Goal: Information Seeking & Learning: Learn about a topic

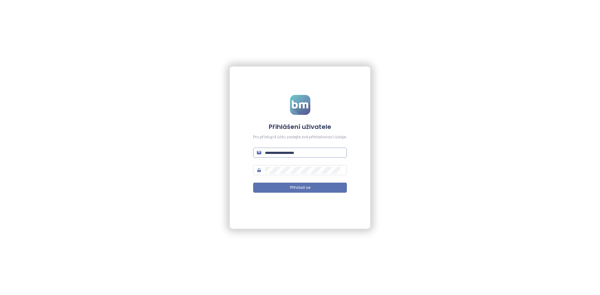
click at [294, 149] on input "text" at bounding box center [304, 152] width 78 height 7
type input "**********"
click at [253, 183] on button "Přihlásit se" at bounding box center [300, 188] width 94 height 10
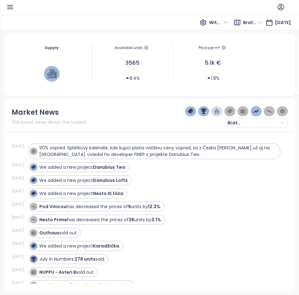
click at [296, 42] on div "Supply Available units 3565 8.4% Price per m² 5.1k € 1.8% Demand Sold units 278…" at bounding box center [149, 162] width 299 height 265
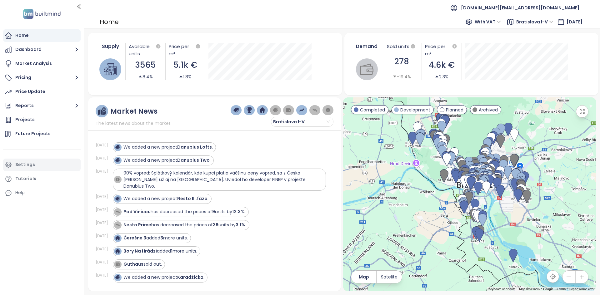
click at [38, 165] on div "Settings" at bounding box center [41, 165] width 77 height 12
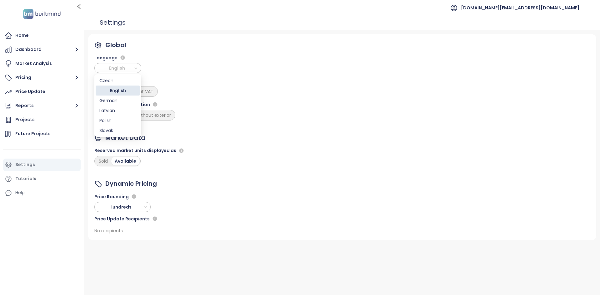
click at [121, 67] on span "English" at bounding box center [119, 67] width 44 height 9
click at [117, 132] on div "Slovak" at bounding box center [117, 130] width 37 height 7
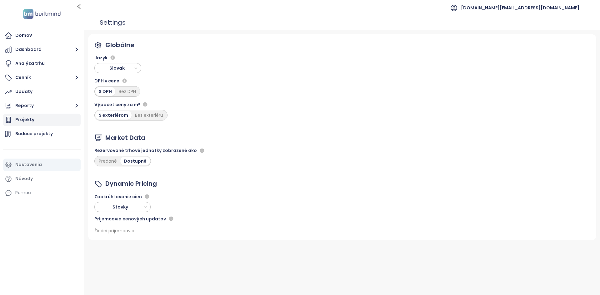
click at [44, 124] on div "Projekty" at bounding box center [41, 120] width 77 height 12
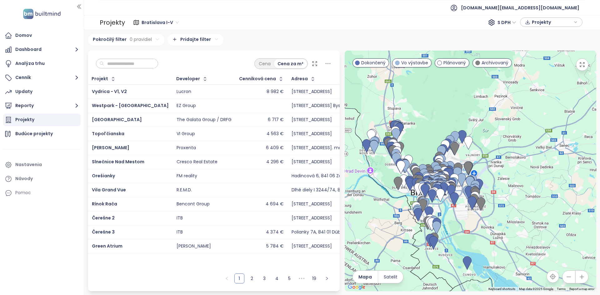
drag, startPoint x: 549, startPoint y: 226, endPoint x: 502, endPoint y: 258, distance: 56.5
click at [502, 258] on div at bounding box center [471, 171] width 252 height 241
click at [137, 90] on div "Vydrica - V1, V2" at bounding box center [130, 91] width 77 height 7
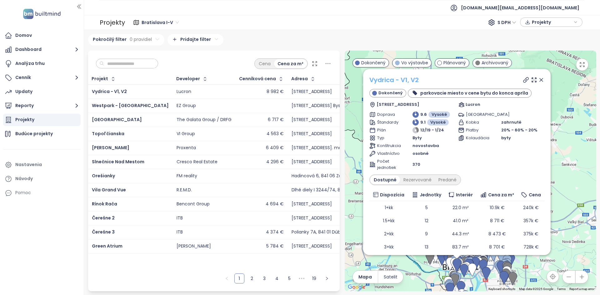
click at [406, 77] on link "Vydrica - V1, V2" at bounding box center [393, 80] width 49 height 9
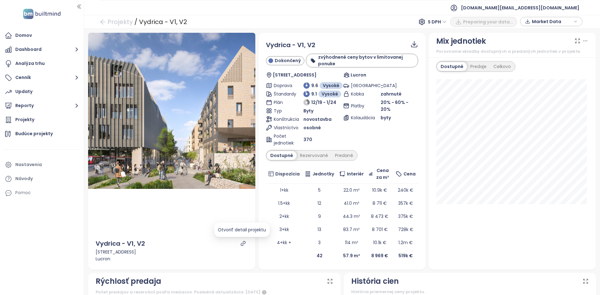
click at [240, 242] on icon "link" at bounding box center [243, 244] width 6 height 6
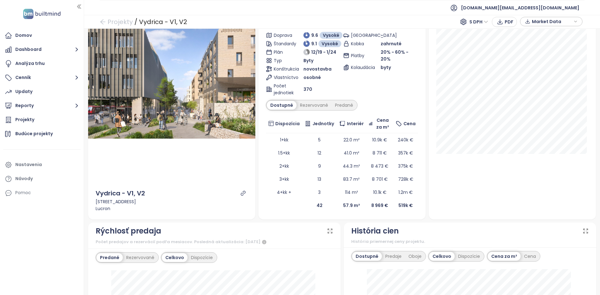
scroll to position [51, 0]
drag, startPoint x: 383, startPoint y: 207, endPoint x: 367, endPoint y: 206, distance: 15.7
click at [367, 206] on td "8 969 €" at bounding box center [379, 205] width 27 height 13
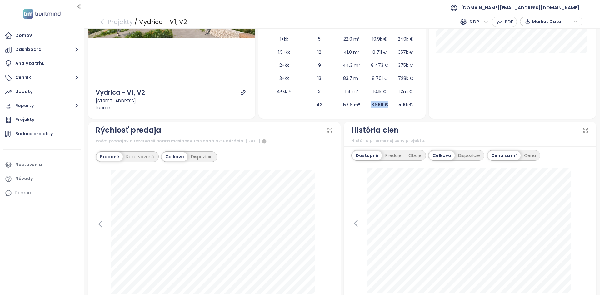
scroll to position [152, 0]
click at [102, 225] on icon at bounding box center [100, 223] width 9 height 9
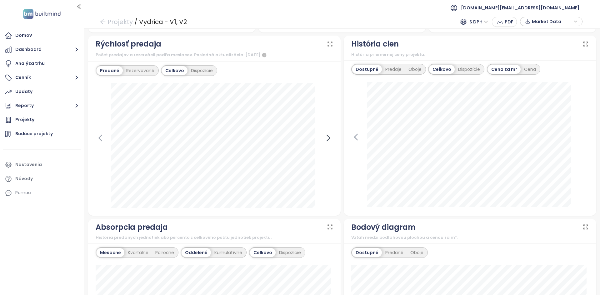
click at [324, 138] on icon at bounding box center [328, 137] width 9 height 9
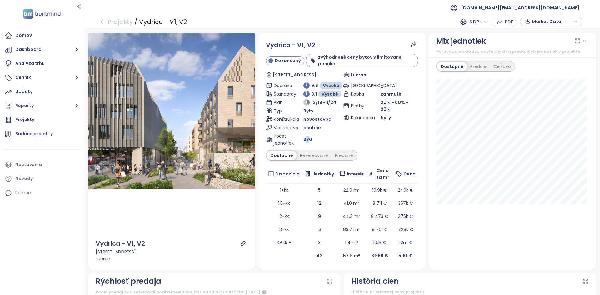
click at [305, 137] on div "Počet jednotiek 370" at bounding box center [303, 140] width 75 height 14
click at [305, 137] on span "370" at bounding box center [307, 139] width 9 height 7
click at [331, 134] on div "Počet jednotiek 370" at bounding box center [303, 140] width 75 height 14
click at [331, 135] on div "Počet jednotiek 370" at bounding box center [303, 140] width 75 height 14
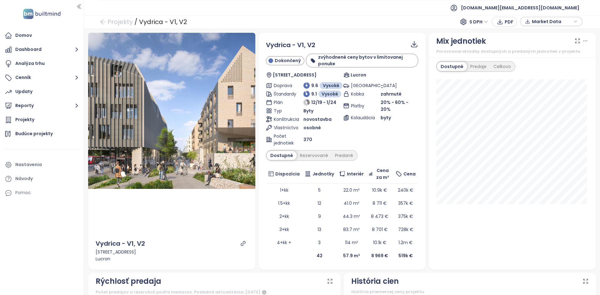
click at [331, 135] on div "Počet jednotiek 370" at bounding box center [303, 140] width 75 height 14
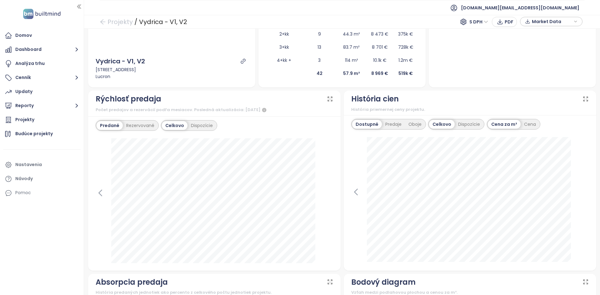
scroll to position [182, 0]
click at [144, 124] on div "Rezervované" at bounding box center [140, 126] width 35 height 9
click at [100, 127] on div "Predané" at bounding box center [109, 126] width 25 height 9
click at [476, 20] on span "S DPH" at bounding box center [478, 21] width 19 height 9
click at [461, 125] on div "Dispozície" at bounding box center [469, 124] width 29 height 9
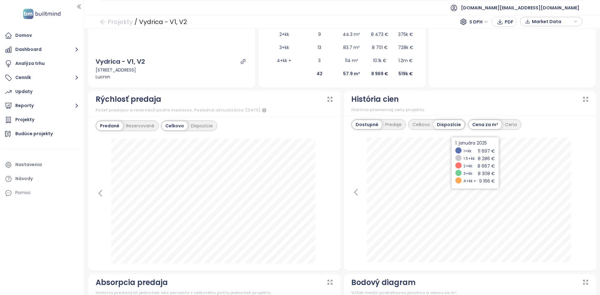
scroll to position [345, 0]
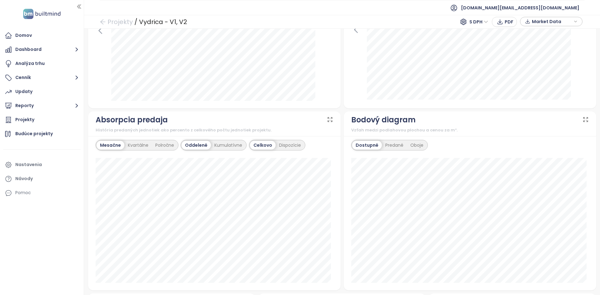
click at [226, 147] on div "Kumulatívne" at bounding box center [228, 145] width 35 height 9
click at [196, 148] on div "Oddelené" at bounding box center [196, 145] width 28 height 9
click at [469, 134] on div "Bodový diagram Vzťah medzi podlahovou plochou a cenou za m²." at bounding box center [470, 124] width 252 height 25
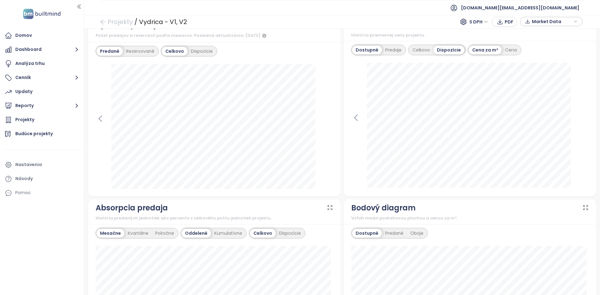
scroll to position [0, 0]
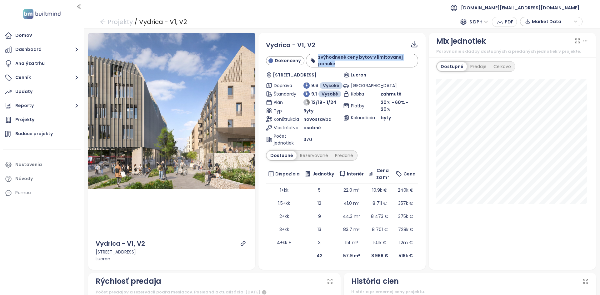
drag, startPoint x: 333, startPoint y: 61, endPoint x: 311, endPoint y: 57, distance: 22.2
click at [311, 57] on div "zvýhodnené ceny bytov v limitovanej ponuke" at bounding box center [361, 60] width 105 height 13
click at [54, 117] on div "Projekty" at bounding box center [41, 120] width 77 height 12
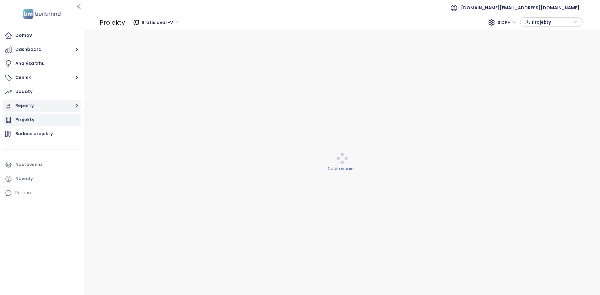
click at [52, 108] on button "Reporty" at bounding box center [41, 106] width 77 height 12
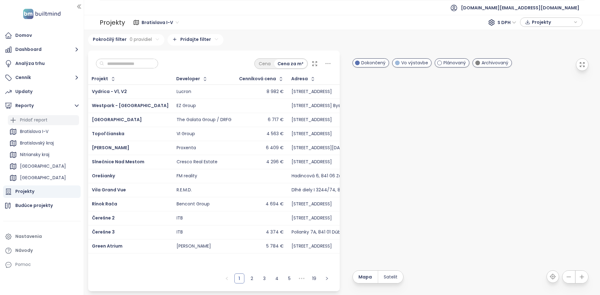
click at [40, 124] on div "Pridať report" at bounding box center [43, 120] width 71 height 10
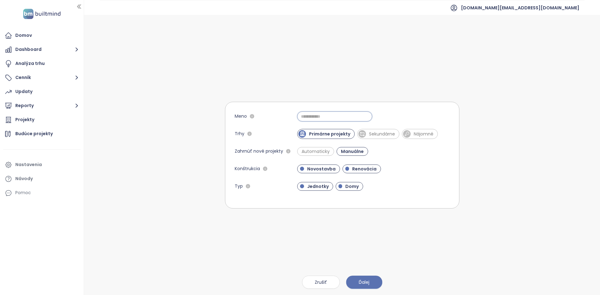
click at [310, 116] on input "Meno" at bounding box center [334, 117] width 75 height 10
type input "**********"
click at [371, 134] on span "Sekundárne" at bounding box center [382, 134] width 32 height 6
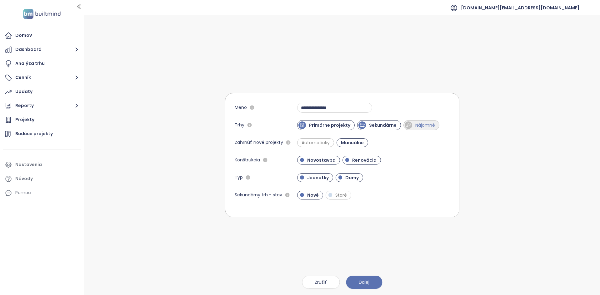
click at [416, 130] on span "Nájomné" at bounding box center [421, 125] width 36 height 10
click at [361, 161] on span "Renovácia" at bounding box center [364, 160] width 31 height 6
click at [312, 143] on span "Automaticky" at bounding box center [315, 143] width 34 height 6
click at [349, 176] on span "Domy" at bounding box center [352, 178] width 20 height 6
click at [356, 281] on button "Ďalej" at bounding box center [364, 282] width 36 height 13
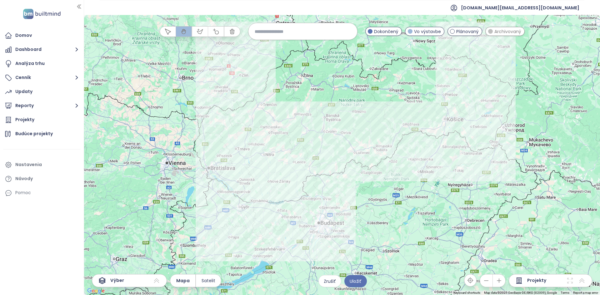
click at [441, 133] on div at bounding box center [342, 155] width 516 height 280
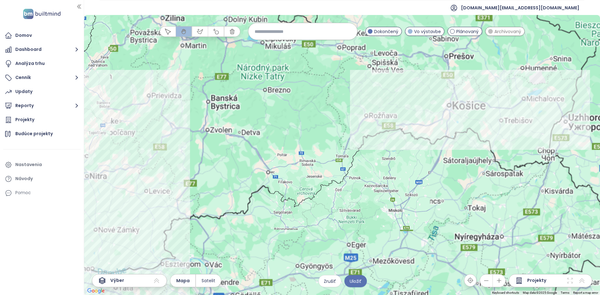
click at [441, 133] on div at bounding box center [342, 155] width 516 height 280
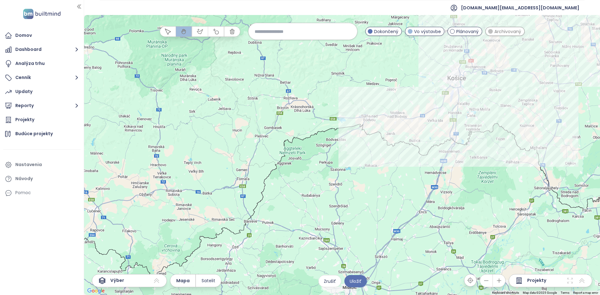
click at [448, 105] on div at bounding box center [342, 155] width 516 height 280
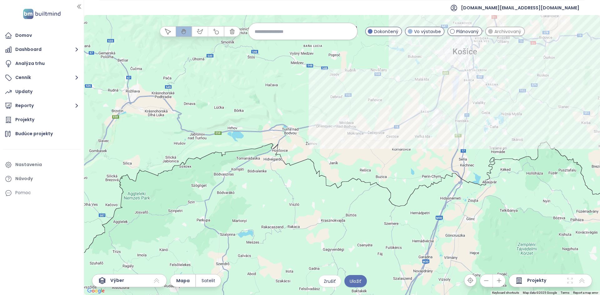
click at [452, 90] on div at bounding box center [342, 155] width 516 height 280
drag, startPoint x: 452, startPoint y: 90, endPoint x: 454, endPoint y: 82, distance: 8.6
click at [452, 90] on div at bounding box center [342, 155] width 516 height 280
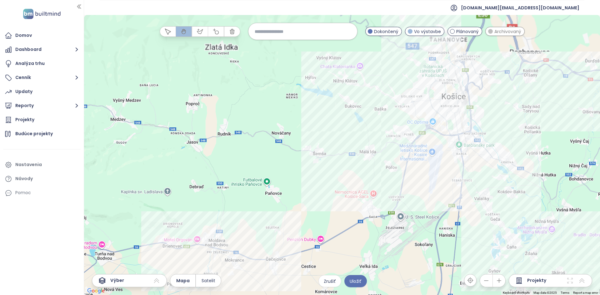
drag, startPoint x: 458, startPoint y: 61, endPoint x: 424, endPoint y: 176, distance: 119.6
click at [424, 176] on div at bounding box center [342, 155] width 516 height 280
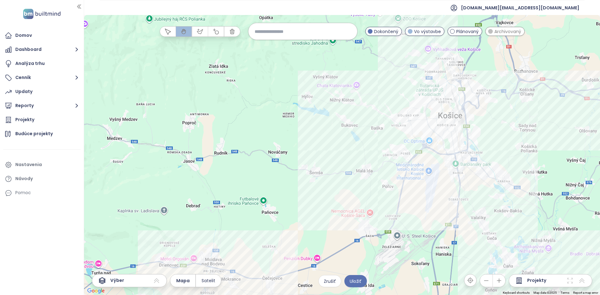
click at [428, 151] on div at bounding box center [342, 155] width 516 height 280
click at [427, 151] on div at bounding box center [342, 155] width 516 height 280
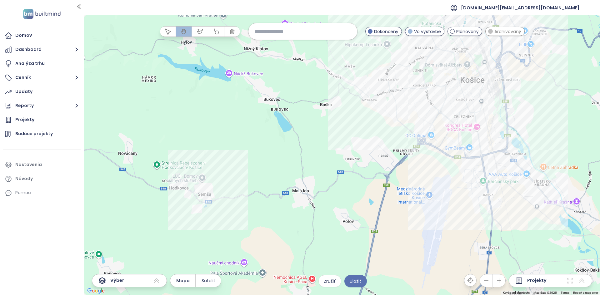
click at [200, 32] on icon "button" at bounding box center [200, 31] width 6 height 6
click at [343, 75] on div at bounding box center [342, 155] width 516 height 280
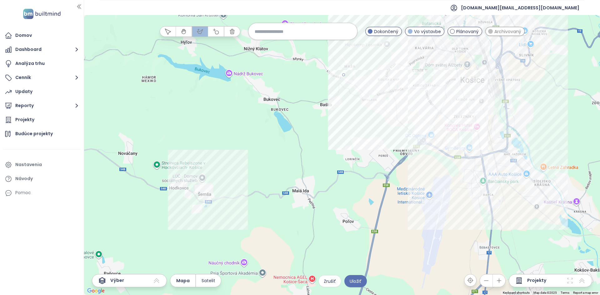
click at [418, 130] on div at bounding box center [342, 155] width 516 height 280
click at [467, 118] on div at bounding box center [342, 155] width 516 height 280
click at [453, 73] on div at bounding box center [342, 155] width 516 height 280
click at [442, 55] on div at bounding box center [342, 155] width 516 height 280
click at [381, 51] on div at bounding box center [342, 155] width 516 height 280
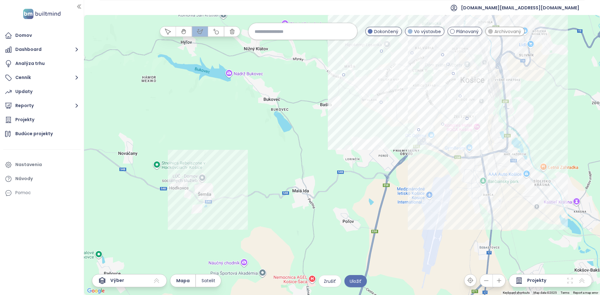
click at [344, 74] on div at bounding box center [342, 155] width 516 height 280
drag, startPoint x: 330, startPoint y: 283, endPoint x: 477, endPoint y: 79, distance: 251.4
click at [477, 79] on div "← Move left → Move right ↑ Move up ↓ Move down + Zoom in - Zoom out Home Jump l…" at bounding box center [342, 155] width 516 height 280
drag, startPoint x: 167, startPoint y: 33, endPoint x: 330, endPoint y: 22, distance: 163.5
click at [167, 33] on icon "button" at bounding box center [168, 31] width 6 height 6
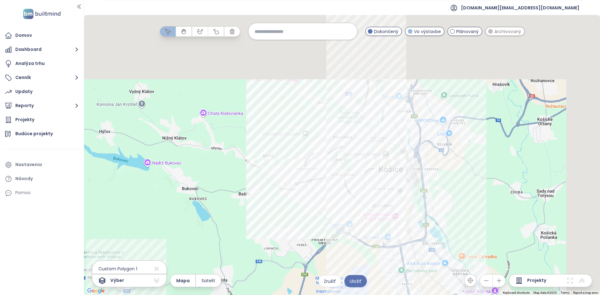
drag, startPoint x: 355, startPoint y: 134, endPoint x: 271, endPoint y: 227, distance: 125.6
click at [271, 227] on div at bounding box center [342, 155] width 516 height 280
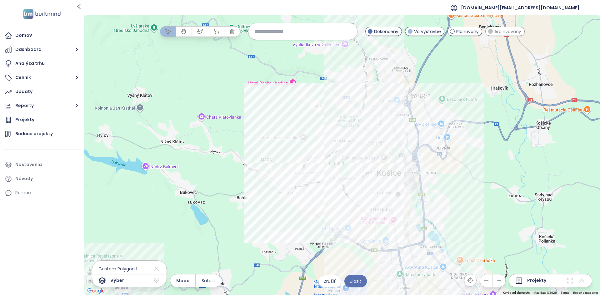
click at [493, 32] on div "Archivovaný" at bounding box center [504, 31] width 39 height 9
click at [326, 173] on div "Popradská Kliknutím otvoríte Dvojitým kliknutím zahrniete" at bounding box center [342, 155] width 516 height 280
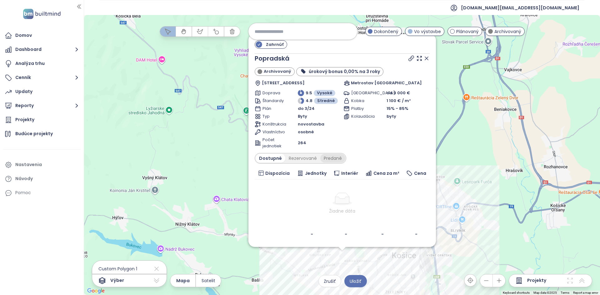
click at [329, 156] on div "Predané" at bounding box center [332, 158] width 25 height 9
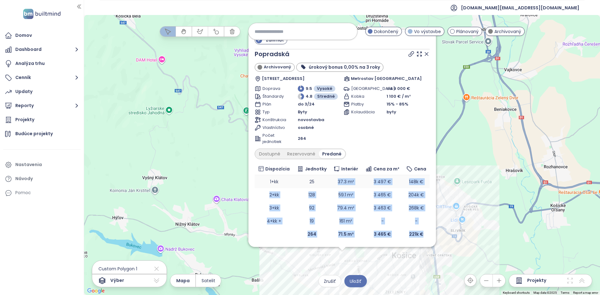
drag, startPoint x: 398, startPoint y: 239, endPoint x: 326, endPoint y: 186, distance: 89.8
click at [326, 186] on table "Dispozícia Jednotky Interiér Cena za m² Cena 1+kk 25 37.3 m² 3 497 € 148k € 2+k…" at bounding box center [342, 202] width 175 height 78
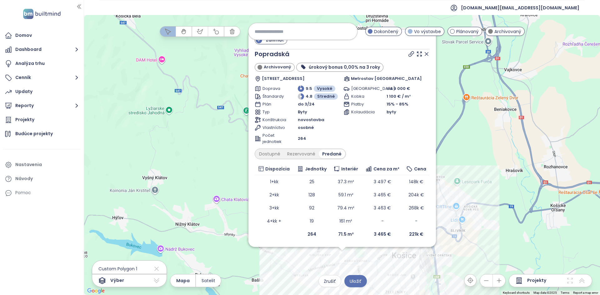
click at [428, 53] on icon at bounding box center [426, 53] width 3 height 3
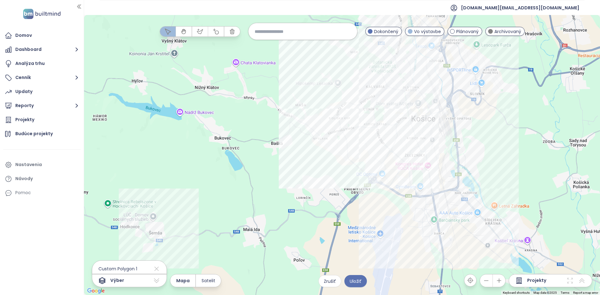
drag, startPoint x: 319, startPoint y: 188, endPoint x: 338, endPoint y: 54, distance: 135.4
click at [338, 52] on div at bounding box center [342, 155] width 516 height 280
drag, startPoint x: 337, startPoint y: 284, endPoint x: 541, endPoint y: 272, distance: 204.1
click at [510, 278] on div "Custom Polygon 1 Výber Mapa Satelit Zrušiť Uložiť Projekty" at bounding box center [342, 280] width 500 height 13
click at [326, 286] on button "Zrušiť" at bounding box center [329, 281] width 23 height 12
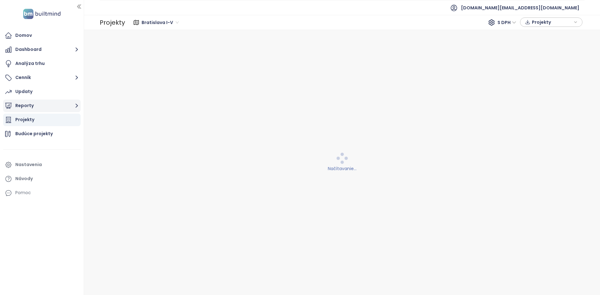
click at [35, 110] on button "Reporty" at bounding box center [41, 106] width 77 height 12
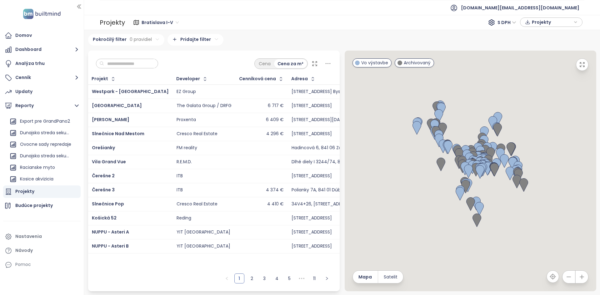
scroll to position [268, 0]
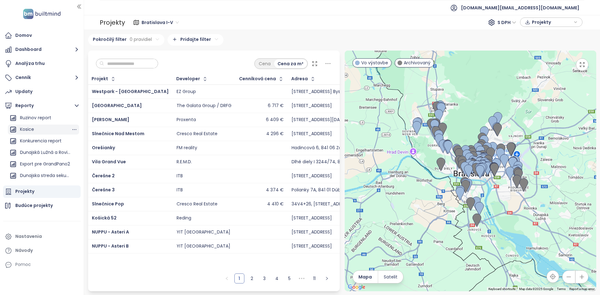
click at [38, 125] on div "Kosice" at bounding box center [43, 130] width 71 height 10
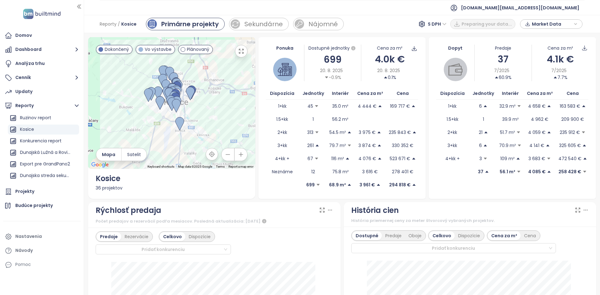
click at [330, 58] on div "699" at bounding box center [332, 59] width 57 height 15
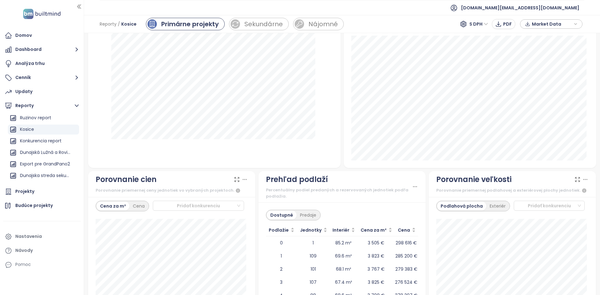
scroll to position [713, 0]
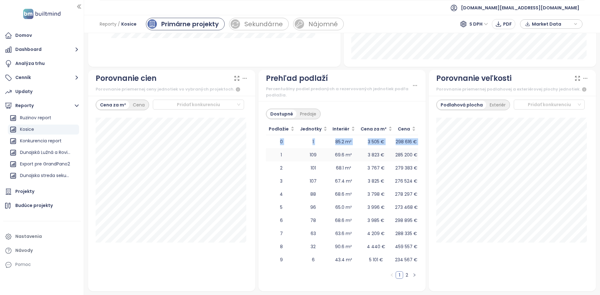
drag, startPoint x: 416, startPoint y: 261, endPoint x: 278, endPoint y: 153, distance: 175.4
click at [278, 153] on div "Dostupné Predaje Podlažie Jednotky Interiér Cena za m² Cena 0 1 85.2 m² 3 505 €…" at bounding box center [341, 196] width 167 height 190
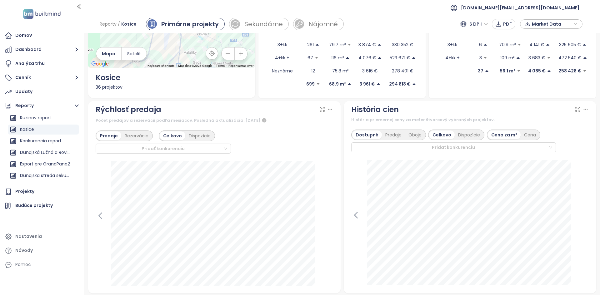
scroll to position [0, 0]
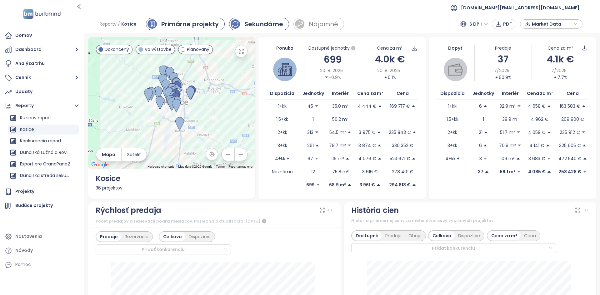
click at [260, 21] on div "Sekundárne" at bounding box center [263, 23] width 39 height 9
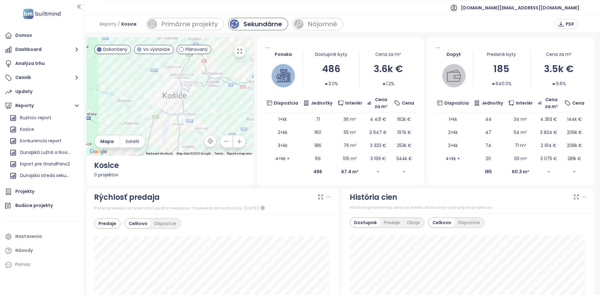
drag, startPoint x: 404, startPoint y: 72, endPoint x: 361, endPoint y: 68, distance: 43.3
click at [361, 68] on div "3.6k €" at bounding box center [388, 69] width 57 height 15
click at [297, 31] on div "Reporty / Kosice Primárne projekty Sekundárne Nájomné PDF" at bounding box center [342, 24] width 516 height 18
click at [299, 27] on icon "rent" at bounding box center [298, 23] width 7 height 7
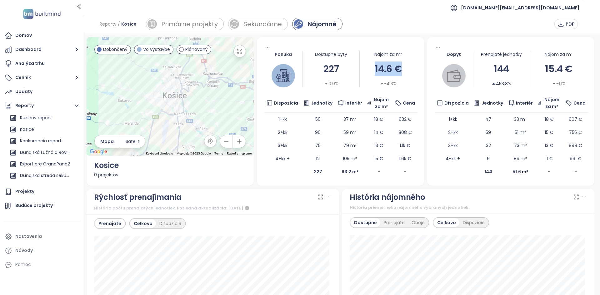
drag, startPoint x: 400, startPoint y: 74, endPoint x: 366, endPoint y: 73, distance: 33.8
click at [366, 73] on div "14.6 €" at bounding box center [388, 69] width 57 height 15
drag, startPoint x: 409, startPoint y: 117, endPoint x: 390, endPoint y: 122, distance: 19.5
click at [392, 122] on td "632 €" at bounding box center [404, 119] width 25 height 13
drag, startPoint x: 391, startPoint y: 136, endPoint x: 407, endPoint y: 135, distance: 16.6
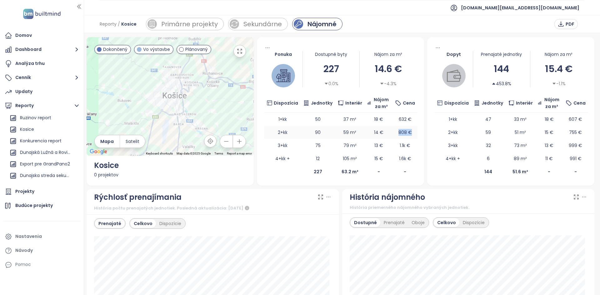
click at [407, 135] on td "808 €" at bounding box center [404, 132] width 25 height 13
drag, startPoint x: 29, startPoint y: 51, endPoint x: 35, endPoint y: 40, distance: 12.4
click at [35, 40] on ul "Domov Dashboard Analýza trhu Cenník Updaty Reporty Pridať report Bratislava I-V…" at bounding box center [41, 150] width 77 height 242
click at [35, 40] on div "Domov" at bounding box center [41, 35] width 77 height 12
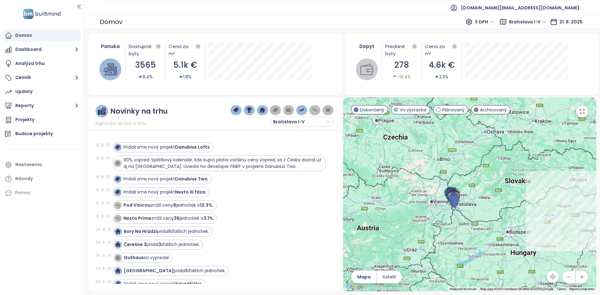
drag, startPoint x: 392, startPoint y: 201, endPoint x: 432, endPoint y: 201, distance: 40.6
click at [432, 201] on div at bounding box center [469, 194] width 253 height 194
drag, startPoint x: 223, startPoint y: 167, endPoint x: 212, endPoint y: 167, distance: 10.9
click at [212, 167] on span "90% vopred: Splátkový kalendár, kde kupci platia väčšinu ceny vopred, sa z Česk…" at bounding box center [222, 163] width 198 height 13
click at [235, 151] on div "Pridali sme nový projekt Danubius Lofts ." at bounding box center [219, 147] width 213 height 10
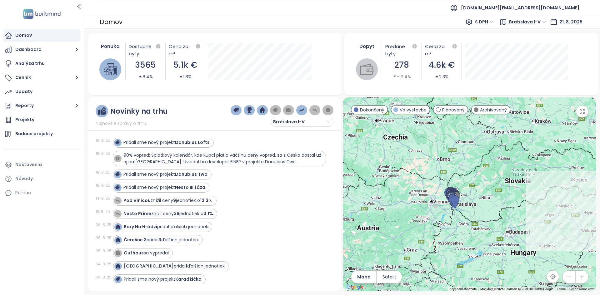
scroll to position [5, 0]
click at [191, 174] on strong "Danubius Two" at bounding box center [191, 174] width 32 height 6
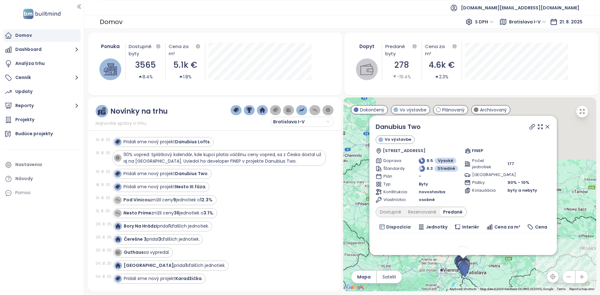
scroll to position [46, 0]
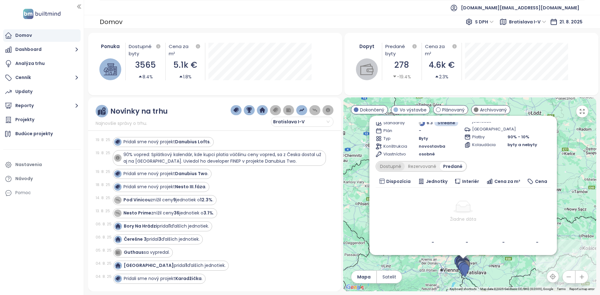
click at [386, 167] on div "Dostupné" at bounding box center [390, 166] width 28 height 9
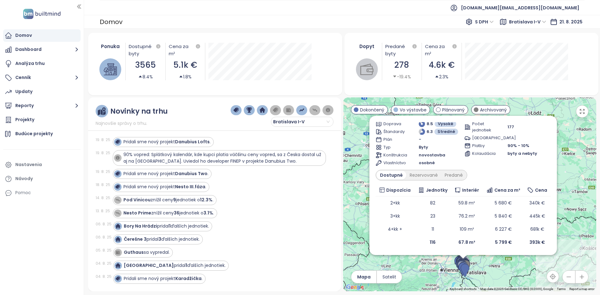
scroll to position [37, 0]
drag, startPoint x: 486, startPoint y: 242, endPoint x: 514, endPoint y: 241, distance: 27.5
click at [514, 241] on td "5 799 €" at bounding box center [502, 242] width 41 height 13
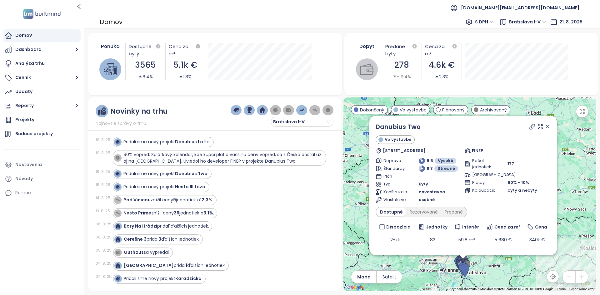
click at [550, 125] on icon at bounding box center [547, 127] width 6 height 6
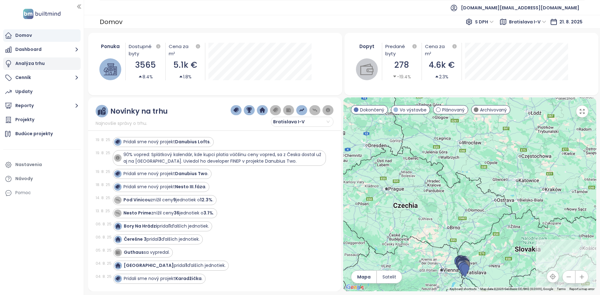
click at [56, 62] on div "Analýza trhu" at bounding box center [41, 63] width 77 height 12
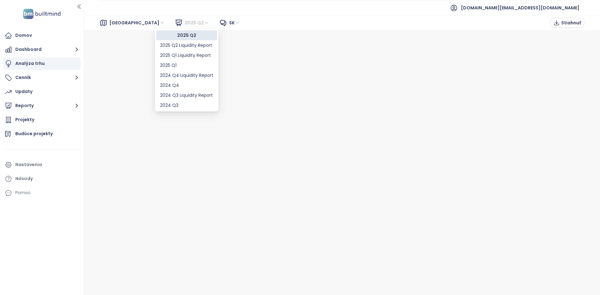
click at [185, 24] on span "2025 Q2" at bounding box center [197, 22] width 25 height 9
click at [193, 49] on div "2025 Q2 Liquidity Report" at bounding box center [186, 45] width 61 height 10
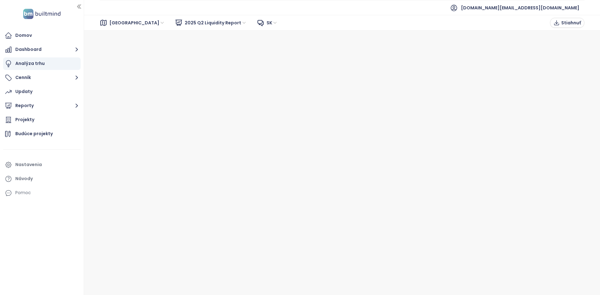
click at [170, 17] on div "Bratislava 2025 Q2 Liquidity Report sk Stiahnuť" at bounding box center [342, 23] width 516 height 16
click at [185, 22] on span "2025 Q2 Liquidity Report" at bounding box center [216, 22] width 62 height 9
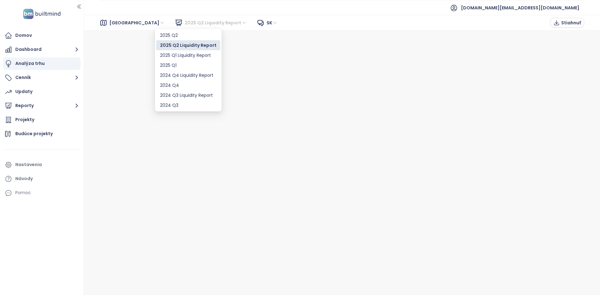
click at [176, 42] on div "2025 Q2 Liquidity Report" at bounding box center [188, 45] width 64 height 10
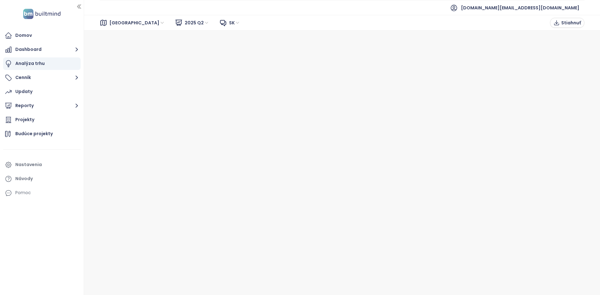
click at [185, 24] on span "2025 Q2" at bounding box center [197, 22] width 25 height 9
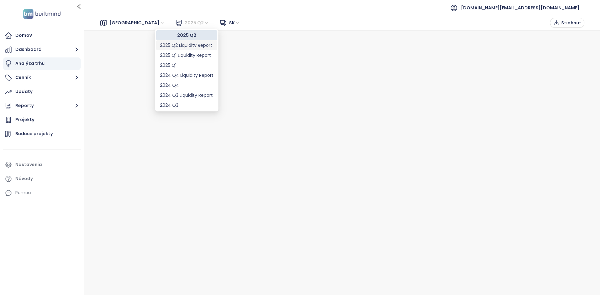
click at [180, 45] on div "2025 Q2 Liquidity Report" at bounding box center [186, 45] width 53 height 7
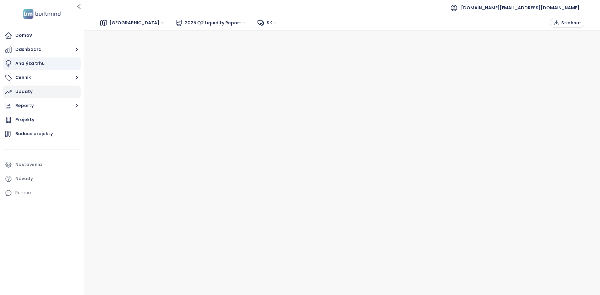
click at [34, 92] on div "Updaty" at bounding box center [41, 92] width 77 height 12
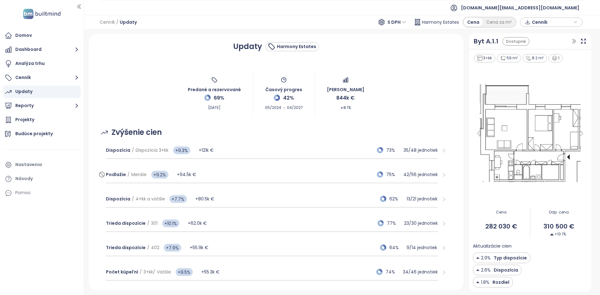
click at [214, 177] on div "Podlažie / Menšie +9.2% +94.5k € 75% 42 / 56 jednotiek" at bounding box center [272, 175] width 332 height 17
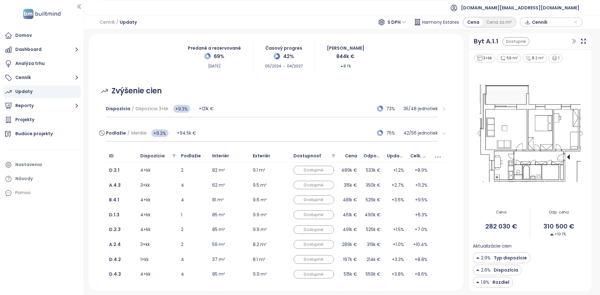
scroll to position [42, 0]
click at [227, 131] on div "Podlažie / Menšie +9.2% +94.5k € 75% 42 / 56 jednotiek" at bounding box center [272, 133] width 332 height 17
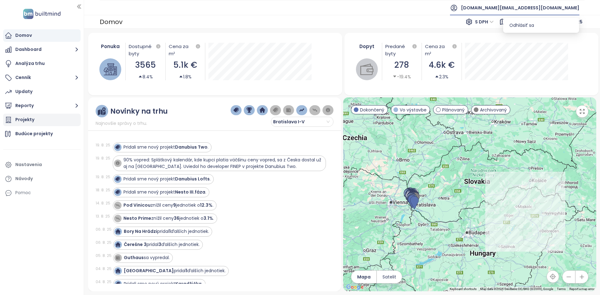
click at [56, 122] on div "Projekty" at bounding box center [41, 120] width 77 height 12
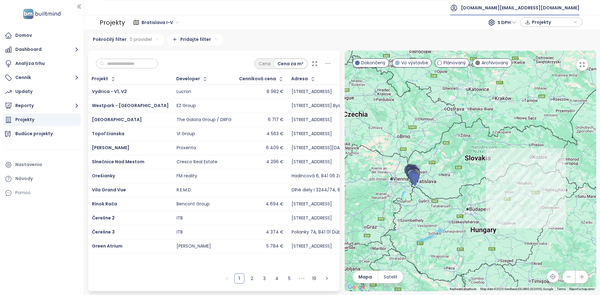
click at [138, 67] on input "text" at bounding box center [129, 63] width 51 height 9
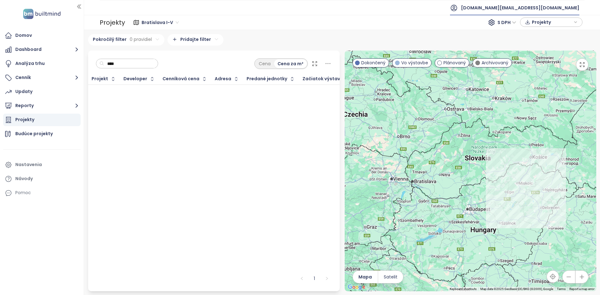
type input "***"
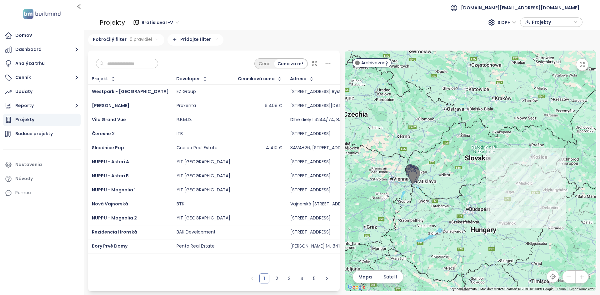
click at [158, 19] on span "Bratislava I-V" at bounding box center [160, 22] width 37 height 9
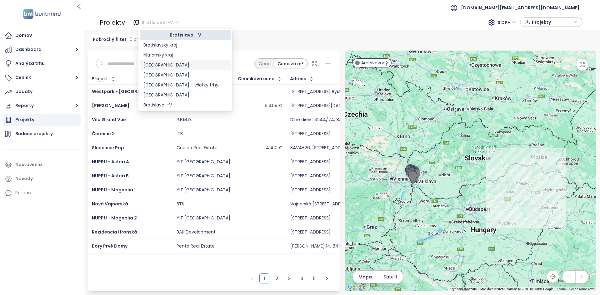
click at [162, 66] on div "Košický kraj" at bounding box center [185, 65] width 84 height 7
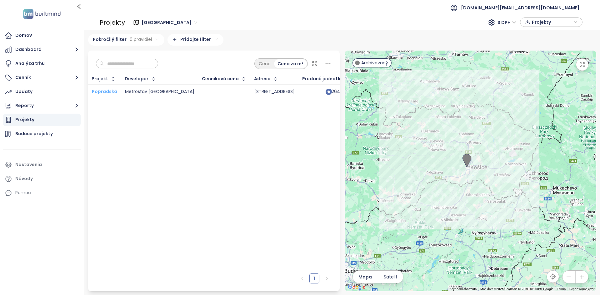
click at [101, 94] on span "Popradská" at bounding box center [104, 91] width 25 height 6
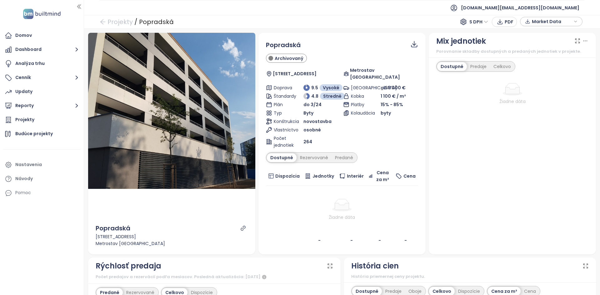
click at [46, 126] on ul "Domov Dashboard Analýza trhu Cenník Updaty Reporty Projekty Budúce projekty Nas…" at bounding box center [41, 114] width 77 height 170
click at [42, 124] on div "Projekty" at bounding box center [41, 120] width 77 height 12
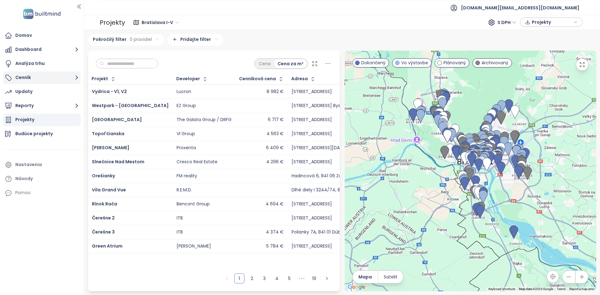
click at [42, 82] on button "Cenník" at bounding box center [41, 78] width 77 height 12
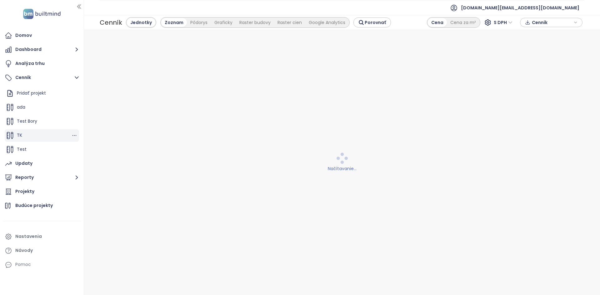
scroll to position [14, 0]
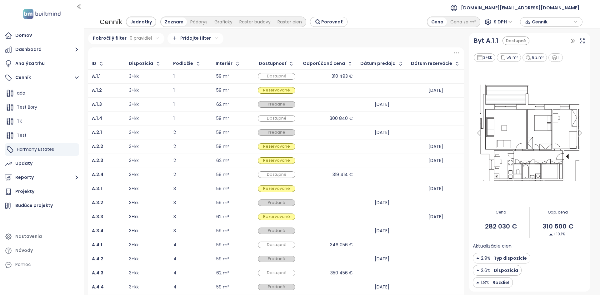
click at [452, 55] on icon at bounding box center [456, 53] width 8 height 8
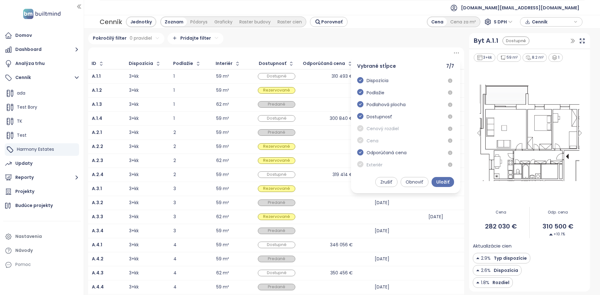
scroll to position [27, 0]
click at [357, 162] on icon "check-circle" at bounding box center [360, 162] width 6 height 6
click at [357, 115] on icon "check-circle" at bounding box center [360, 114] width 6 height 6
click at [445, 182] on span "Uložiť" at bounding box center [442, 182] width 13 height 7
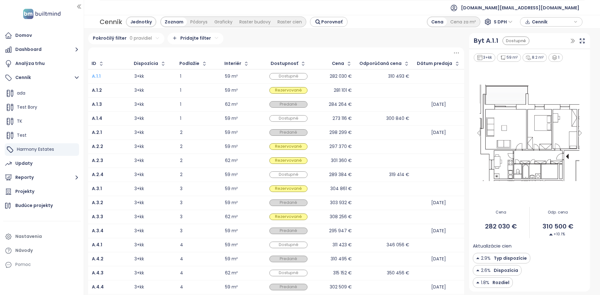
click at [95, 76] on b "A.1.1" at bounding box center [96, 76] width 9 height 6
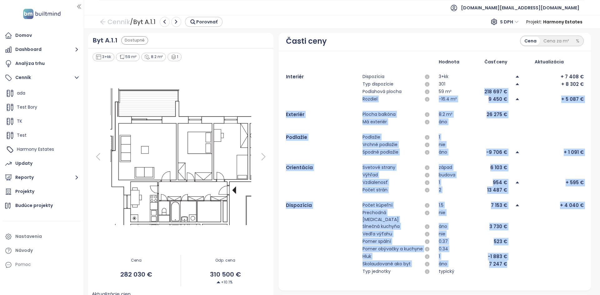
drag, startPoint x: 506, startPoint y: 261, endPoint x: 471, endPoint y: 89, distance: 175.9
click at [471, 89] on div "Hodnota Časť ceny Aktualizácia Interiér Dispozícia 3+kk + 7 408 € Typ dispozíci…" at bounding box center [434, 170] width 297 height 225
click at [453, 102] on div "-16.4 m² 9 450 €" at bounding box center [473, 99] width 68 height 7
click at [400, 172] on div "Výhľad" at bounding box center [396, 175] width 68 height 7
click at [475, 164] on div "západ 6 103 €" at bounding box center [473, 167] width 68 height 7
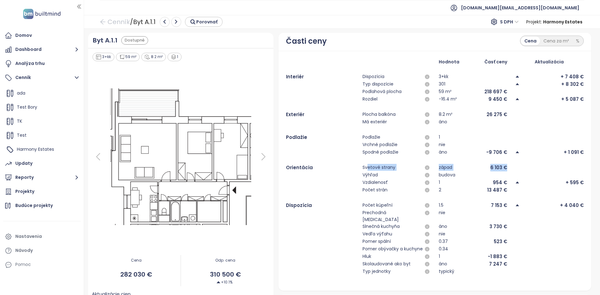
drag, startPoint x: 504, startPoint y: 166, endPoint x: 364, endPoint y: 166, distance: 140.6
click at [364, 166] on div "Orientácia Svetové strany západ 6 103 €" at bounding box center [434, 167] width 297 height 7
drag, startPoint x: 430, startPoint y: 204, endPoint x: 503, endPoint y: 203, distance: 72.8
click at [503, 203] on div "Dispozícia Počet kúpeľní 1.5 7 153 € + 4 040 €" at bounding box center [434, 205] width 297 height 7
click at [572, 44] on div "%" at bounding box center [577, 41] width 10 height 9
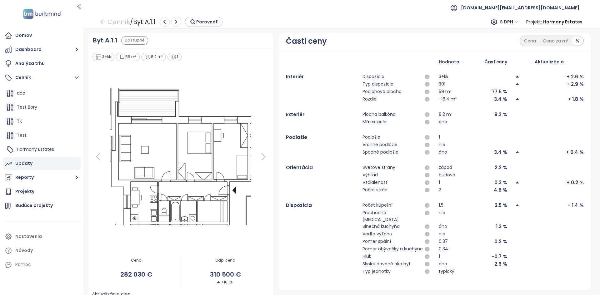
click at [36, 168] on div "Updaty" at bounding box center [41, 163] width 77 height 12
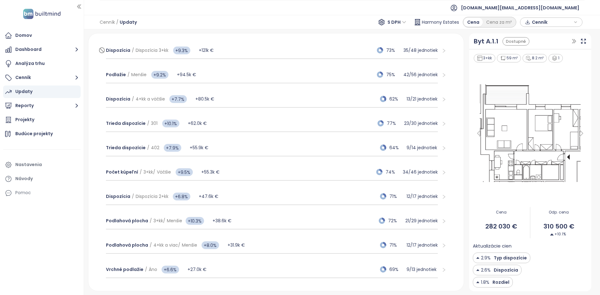
scroll to position [99, 0]
click at [265, 171] on div "Počet kúpeľní / 3+kk / Väčšie +9.5% +55.3k € 74% 34 / 46 jednotiek" at bounding box center [272, 173] width 332 height 17
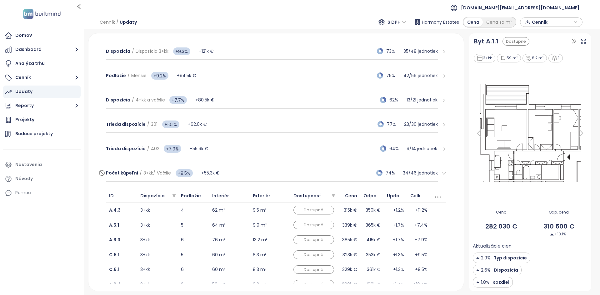
click at [274, 174] on div "Počet kúpeľní / 3+kk / Väčšie +9.5% +55.3k € 74% 34 / 46 jednotiek" at bounding box center [272, 173] width 332 height 17
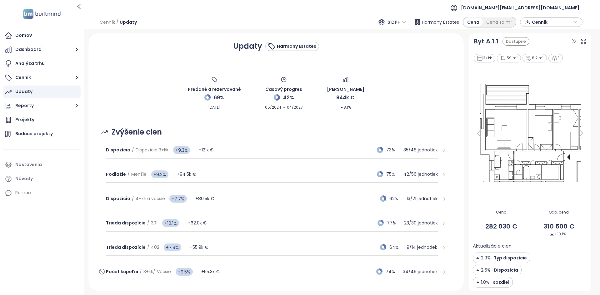
scroll to position [1, 0]
click at [249, 178] on div "Podlažie / Menšie +9.2% +94.5k € 75% 42 / 56 jednotiek" at bounding box center [272, 174] width 332 height 17
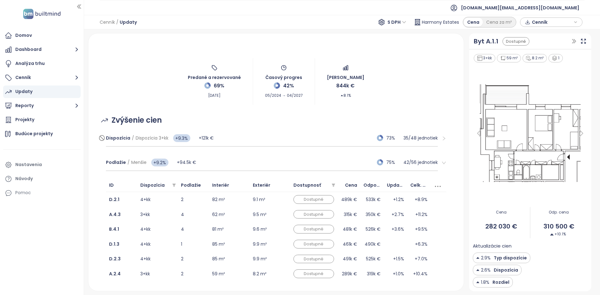
scroll to position [12, 0]
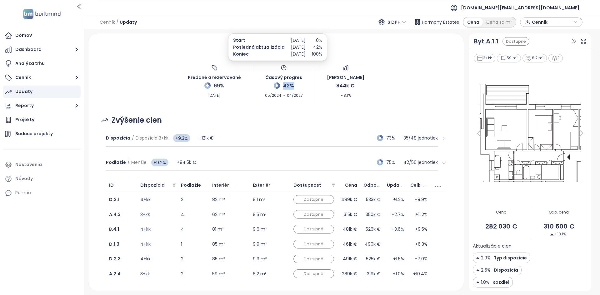
drag, startPoint x: 294, startPoint y: 86, endPoint x: 280, endPoint y: 85, distance: 13.8
click at [280, 85] on div "Časový progres 42% 05/2024 → 04/2027" at bounding box center [284, 82] width 38 height 34
drag, startPoint x: 288, startPoint y: 37, endPoint x: 298, endPoint y: 38, distance: 10.1
click at [298, 38] on p "May 01, 2024" at bounding box center [298, 40] width 15 height 7
drag, startPoint x: 289, startPoint y: 47, endPoint x: 302, endPoint y: 46, distance: 13.8
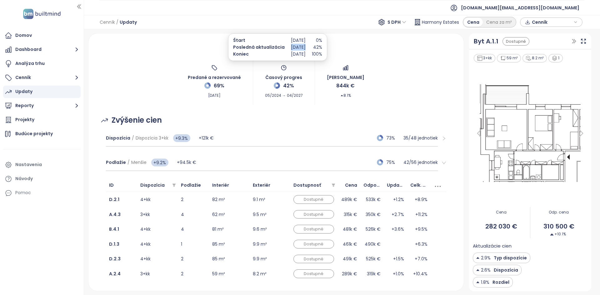
click at [302, 46] on p "Aug 01, 2025" at bounding box center [298, 47] width 15 height 7
drag, startPoint x: 334, startPoint y: 47, endPoint x: 324, endPoint y: 48, distance: 10.4
click at [324, 48] on div "Štart Posledná aktualizácia Koniec May 01, 2024 Aug 01, 2025 Apr 28, 2027 0% 42…" at bounding box center [277, 46] width 99 height 27
drag, startPoint x: 315, startPoint y: 54, endPoint x: 289, endPoint y: 53, distance: 25.3
click at [291, 53] on p "Apr 28, 2027" at bounding box center [298, 54] width 15 height 7
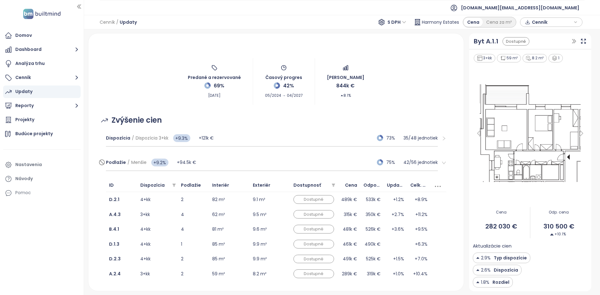
click at [301, 157] on div "Podlažie / Menšie +9.2% +94.5k € 75% 42 / 56 jednotiek" at bounding box center [272, 162] width 332 height 17
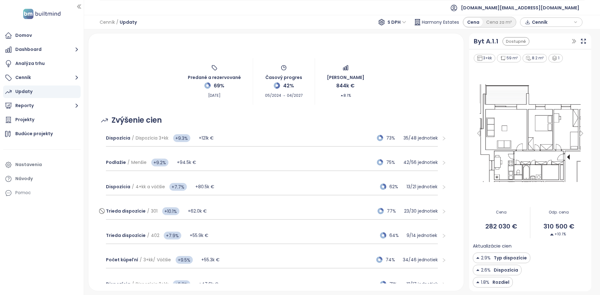
click at [249, 207] on div "Trieda dispozície / 301 +10.1% +62.0k € 77% 23 / 30 jednotiek" at bounding box center [272, 211] width 332 height 17
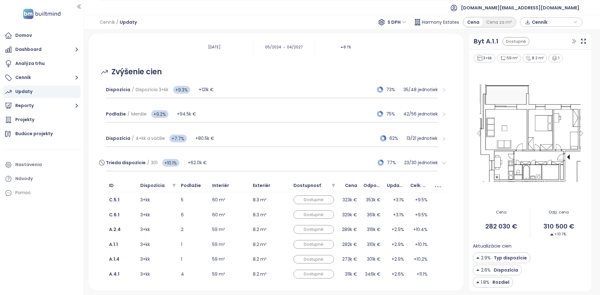
scroll to position [69, 0]
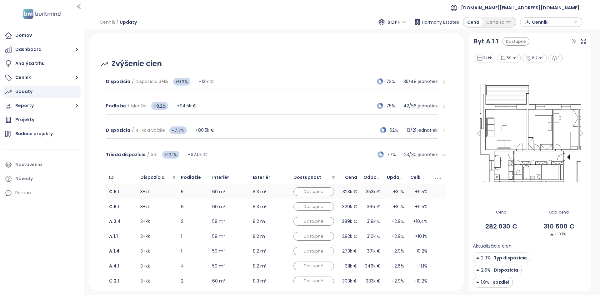
click at [239, 195] on td "60 m²" at bounding box center [229, 191] width 41 height 15
click at [240, 209] on td "60 m²" at bounding box center [229, 206] width 41 height 15
click at [235, 222] on td "59 m²" at bounding box center [229, 221] width 41 height 15
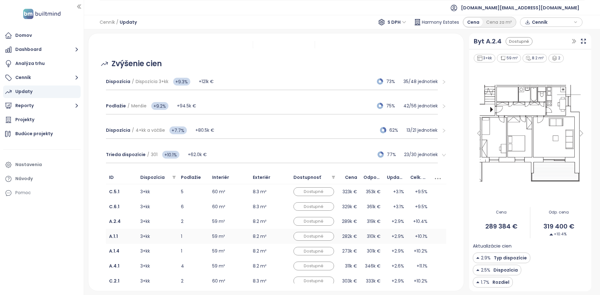
click at [237, 233] on td "59 m²" at bounding box center [229, 236] width 41 height 15
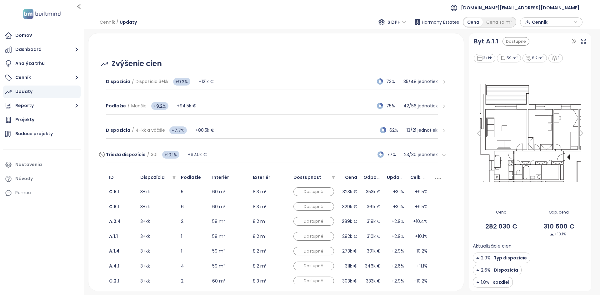
click at [351, 156] on div "Trieda dispozície / 301 +10.1% +62.0k € 77% 23 / 30 jednotiek" at bounding box center [272, 155] width 332 height 17
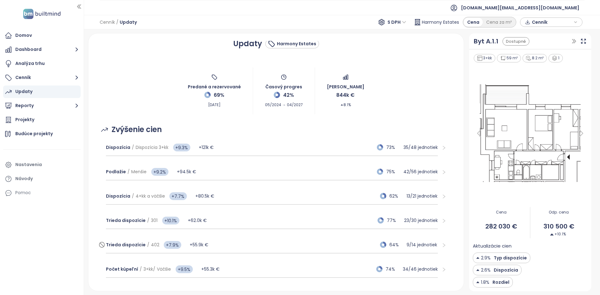
scroll to position [2, 0]
click at [38, 50] on button "Dashboard" at bounding box center [41, 49] width 77 height 12
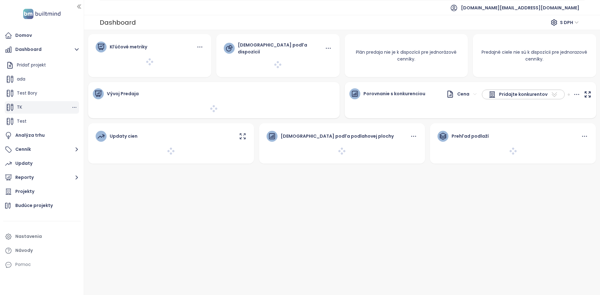
scroll to position [14, 0]
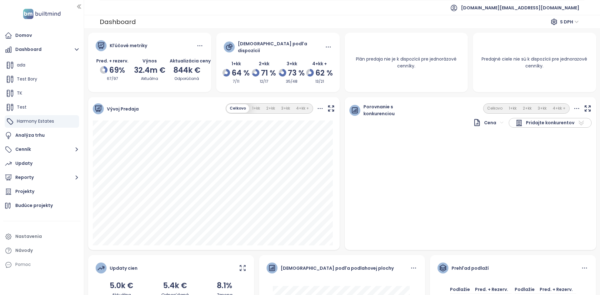
click at [532, 120] on span "Pridajte konkurentov" at bounding box center [550, 122] width 48 height 7
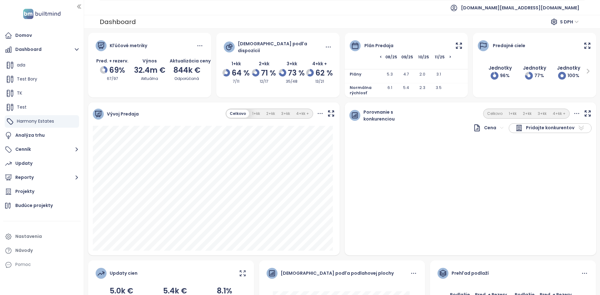
click at [447, 176] on div "Porovnanie s konkurenciou Cena Pridajte konkurentov Celkovo 1+kk 2+kk 3+kk 4+kk…" at bounding box center [471, 178] width 252 height 153
click at [510, 111] on button "1+kk" at bounding box center [513, 114] width 14 height 8
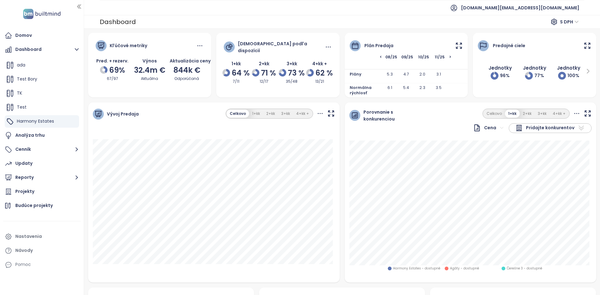
click at [573, 117] on icon at bounding box center [577, 114] width 8 height 8
click at [593, 141] on label at bounding box center [592, 138] width 5 height 7
click at [591, 142] on div "Zobraziť dostupné jednotky Zobraziť predané a rezervované jednotky" at bounding box center [545, 133] width 108 height 24
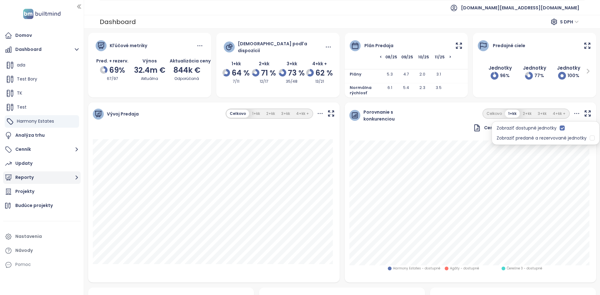
click at [57, 183] on button "Reporty" at bounding box center [41, 178] width 77 height 12
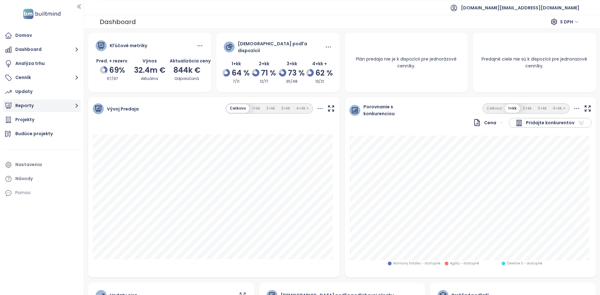
click at [38, 109] on button "Reporty" at bounding box center [41, 106] width 77 height 12
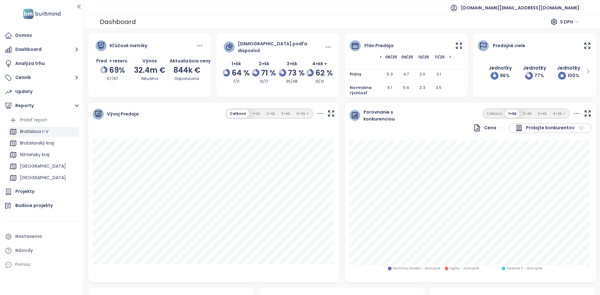
click at [48, 131] on div "Bratislava I-V" at bounding box center [34, 132] width 28 height 8
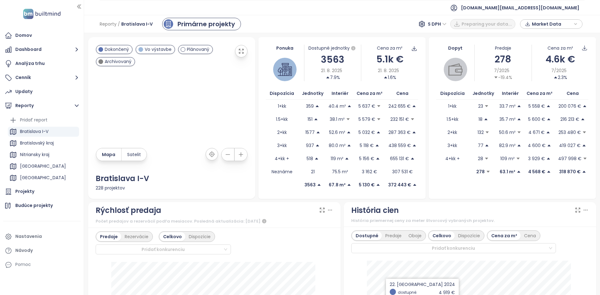
scroll to position [147, 0]
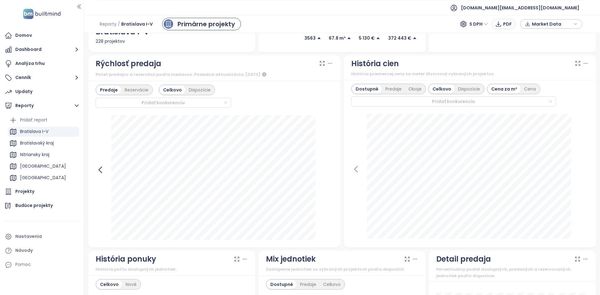
click at [99, 172] on icon at bounding box center [100, 169] width 9 height 9
click at [329, 173] on icon at bounding box center [328, 169] width 9 height 9
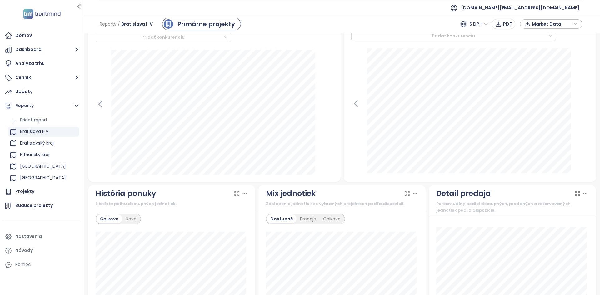
scroll to position [215, 0]
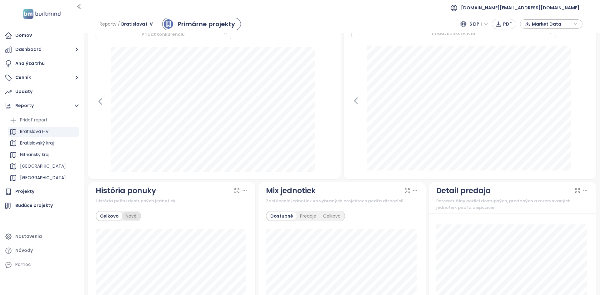
click at [135, 217] on div "Nové" at bounding box center [131, 216] width 18 height 9
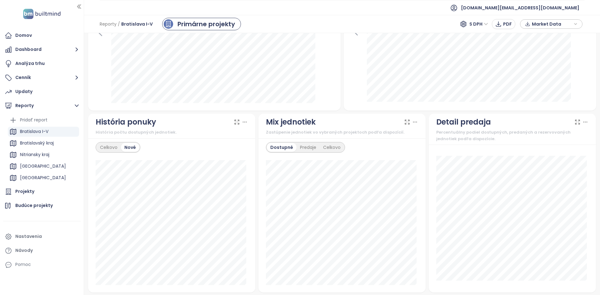
scroll to position [284, 0]
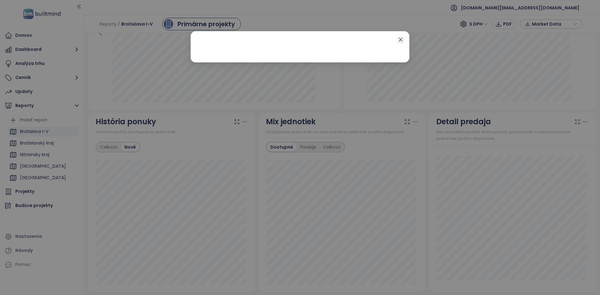
click at [399, 39] on icon "close" at bounding box center [400, 39] width 5 height 5
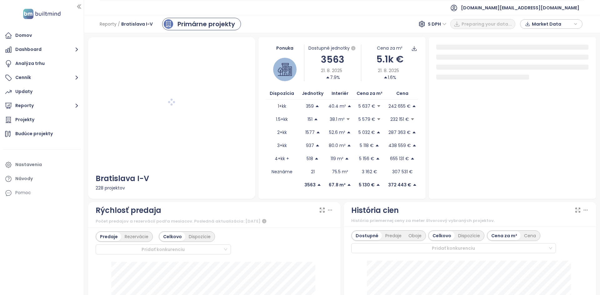
scroll to position [117, 0]
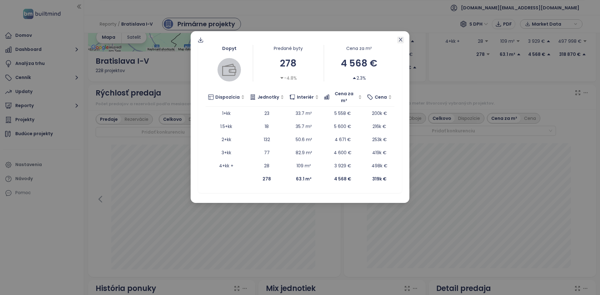
click at [401, 38] on icon "close" at bounding box center [400, 39] width 5 height 5
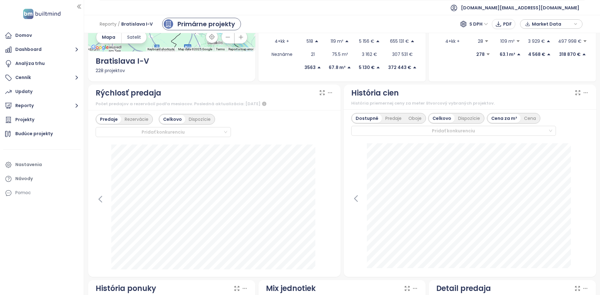
scroll to position [265, 0]
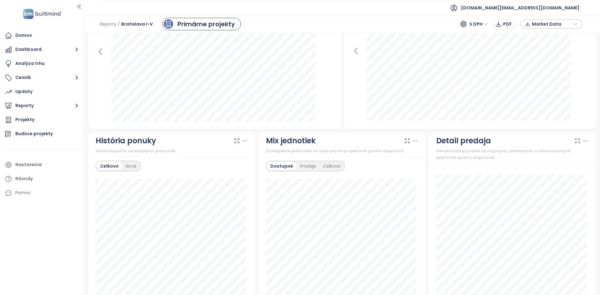
click at [124, 171] on div "Celkovo Nové" at bounding box center [118, 166] width 45 height 11
click at [124, 170] on div "Nové" at bounding box center [131, 166] width 18 height 9
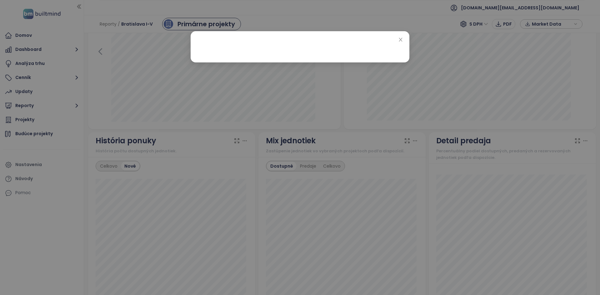
click at [401, 36] on div at bounding box center [300, 46] width 219 height 31
click at [401, 39] on icon "close" at bounding box center [400, 39] width 5 height 5
click at [399, 40] on icon "close" at bounding box center [400, 39] width 5 height 5
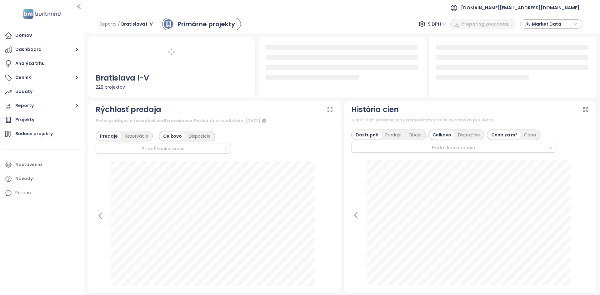
click at [532, 7] on span "[DOMAIN_NAME][EMAIL_ADDRESS][DOMAIN_NAME]" at bounding box center [520, 7] width 118 height 15
click at [530, 25] on span "Odhlásiť sa" at bounding box center [521, 25] width 25 height 6
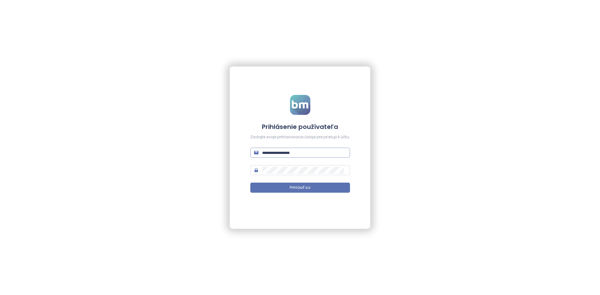
click at [314, 149] on span at bounding box center [300, 153] width 100 height 10
type input "**********"
click at [250, 183] on button "Prihlásiť sa" at bounding box center [300, 188] width 100 height 10
